Goal: Entertainment & Leisure: Browse casually

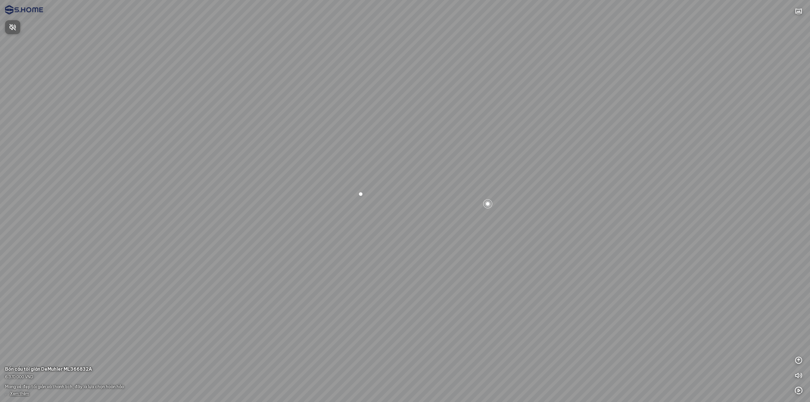
drag, startPoint x: 344, startPoint y: 170, endPoint x: 414, endPoint y: 172, distance: 69.6
click at [396, 170] on div at bounding box center [405, 201] width 810 height 402
drag, startPoint x: 357, startPoint y: 159, endPoint x: 396, endPoint y: 162, distance: 39.3
click at [392, 161] on div at bounding box center [405, 201] width 810 height 402
drag, startPoint x: 353, startPoint y: 162, endPoint x: 370, endPoint y: 162, distance: 16.5
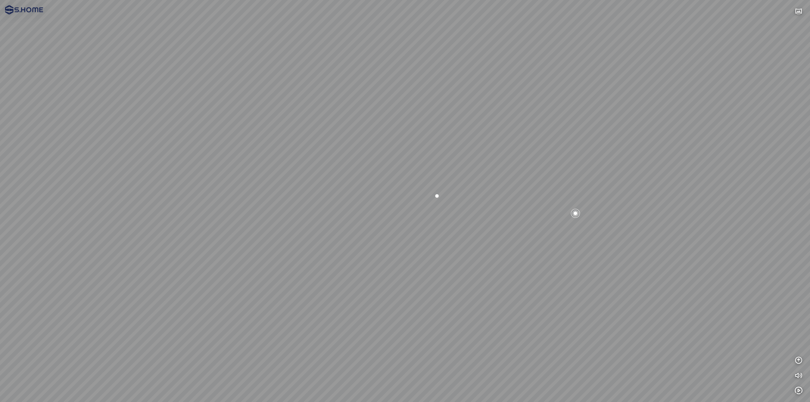
click at [370, 162] on div at bounding box center [405, 201] width 810 height 402
drag, startPoint x: 385, startPoint y: 156, endPoint x: 363, endPoint y: 154, distance: 21.6
click at [363, 154] on div at bounding box center [405, 201] width 810 height 402
click at [736, 146] on div at bounding box center [405, 201] width 810 height 402
